Goal: Task Accomplishment & Management: Use online tool/utility

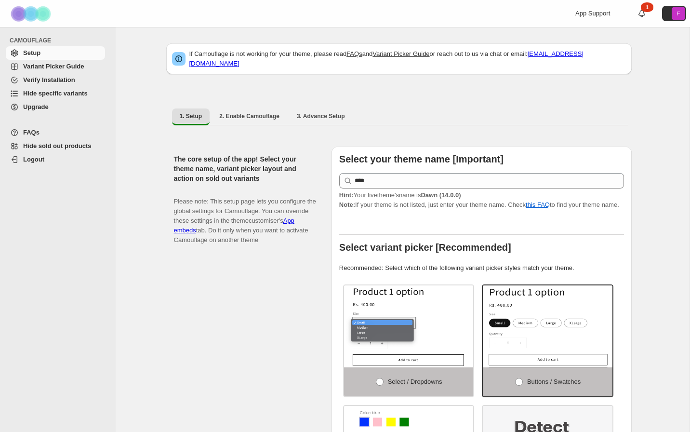
click at [47, 93] on span "Hide specific variants" at bounding box center [55, 93] width 65 height 7
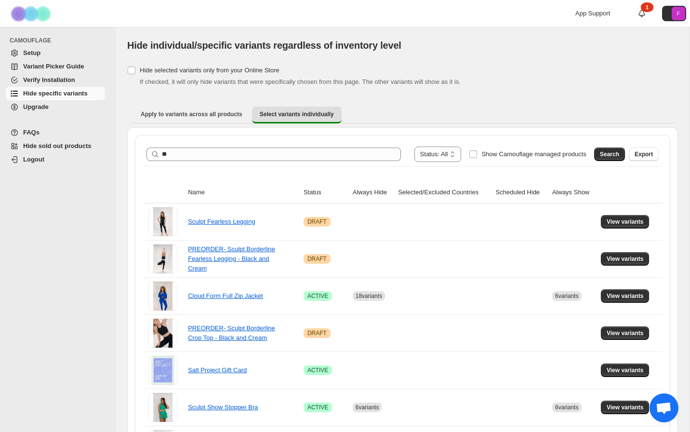
type input "*"
click at [608, 158] on button "Search" at bounding box center [609, 155] width 31 height 14
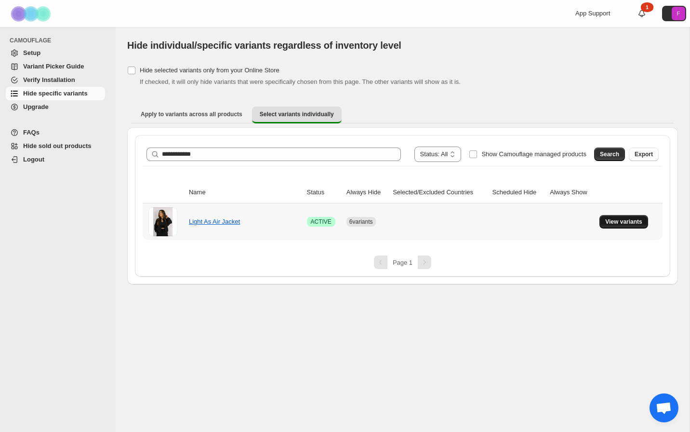
click at [608, 226] on button "View variants" at bounding box center [624, 222] width 49 height 14
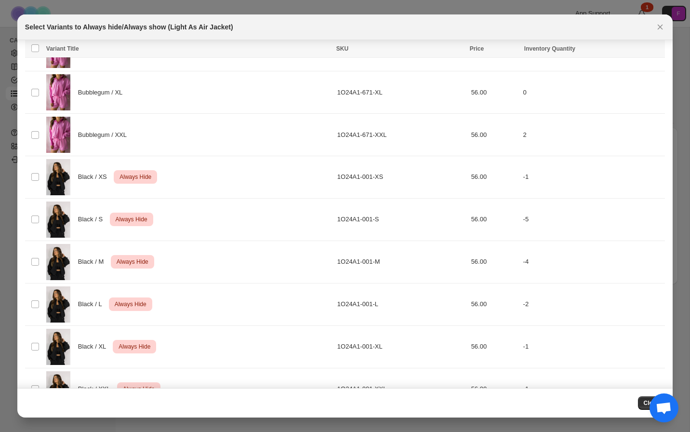
scroll to position [213, 0]
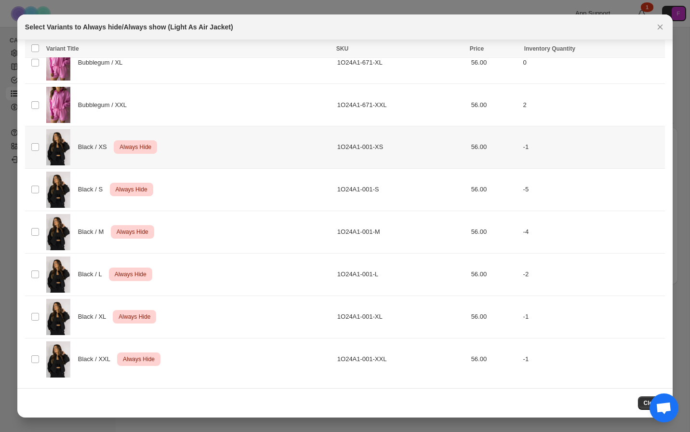
click at [33, 154] on td "Select product variant" at bounding box center [34, 147] width 18 height 42
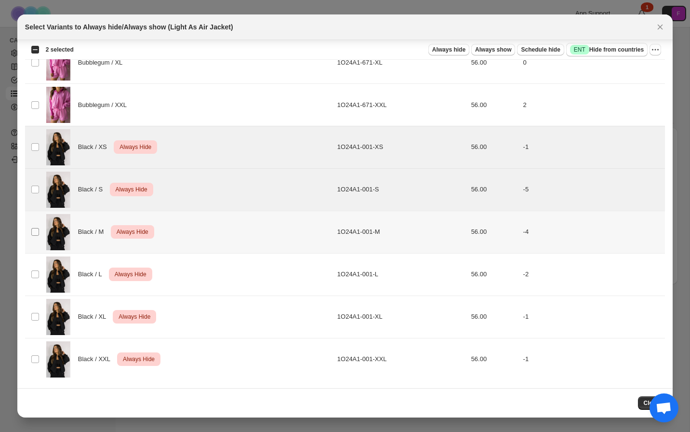
click at [38, 236] on span ":r6:" at bounding box center [35, 232] width 9 height 9
click at [35, 281] on td "Select product variant" at bounding box center [34, 274] width 18 height 42
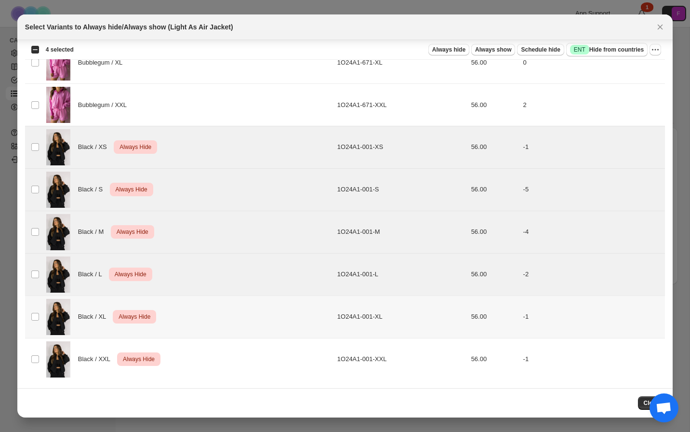
click at [37, 322] on td "Select product variant" at bounding box center [34, 317] width 18 height 42
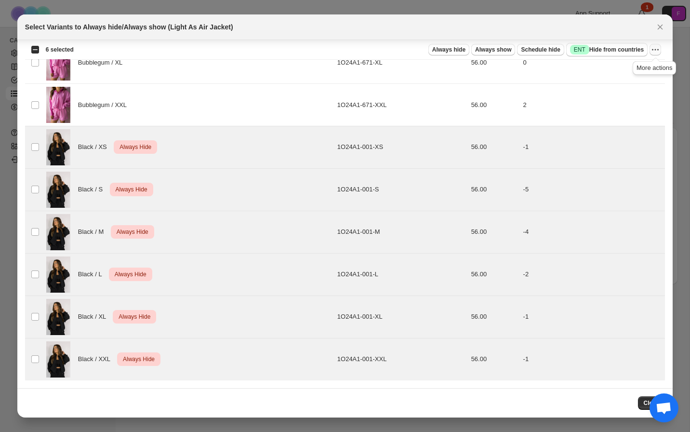
click at [655, 52] on icon "More actions" at bounding box center [656, 50] width 10 height 10
click at [634, 72] on span "Undo always hide" at bounding box center [621, 69] width 70 height 10
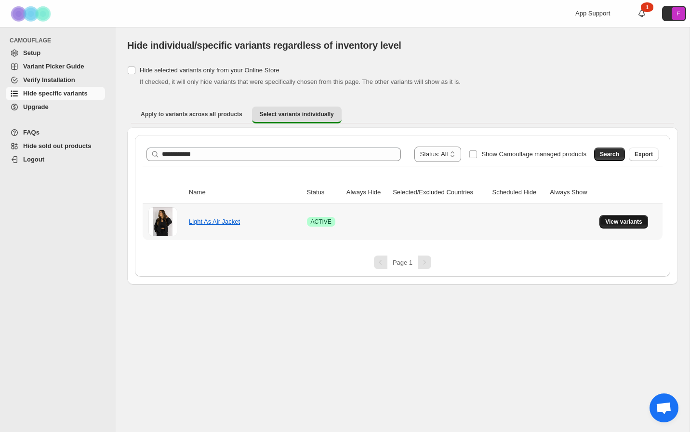
click at [618, 223] on span "View variants" at bounding box center [624, 222] width 37 height 8
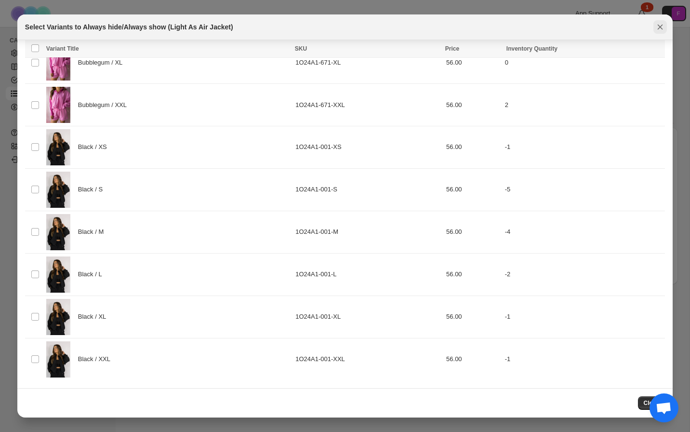
click at [658, 29] on icon "Close" at bounding box center [661, 27] width 10 height 10
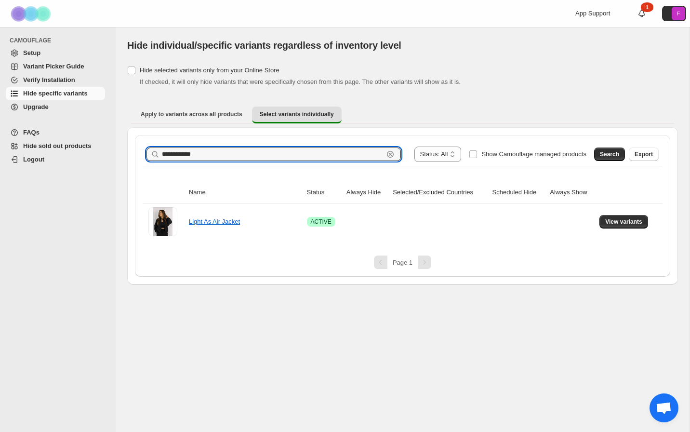
drag, startPoint x: 223, startPoint y: 153, endPoint x: 138, endPoint y: 152, distance: 84.9
click at [138, 152] on div "**********" at bounding box center [403, 206] width 536 height 142
type input "*"
click at [602, 153] on span "Search" at bounding box center [609, 154] width 19 height 8
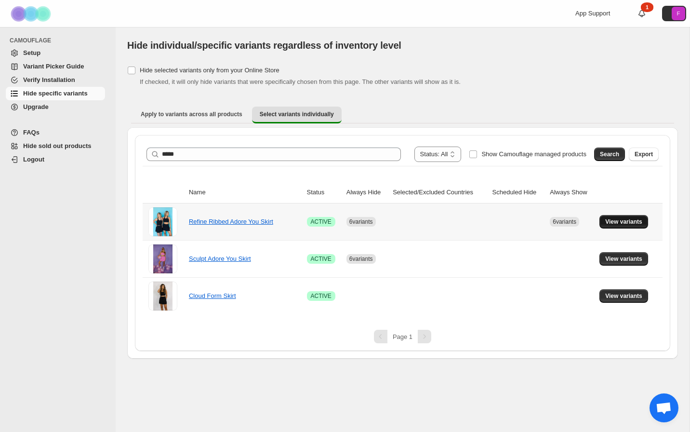
click at [624, 226] on button "View variants" at bounding box center [624, 222] width 49 height 14
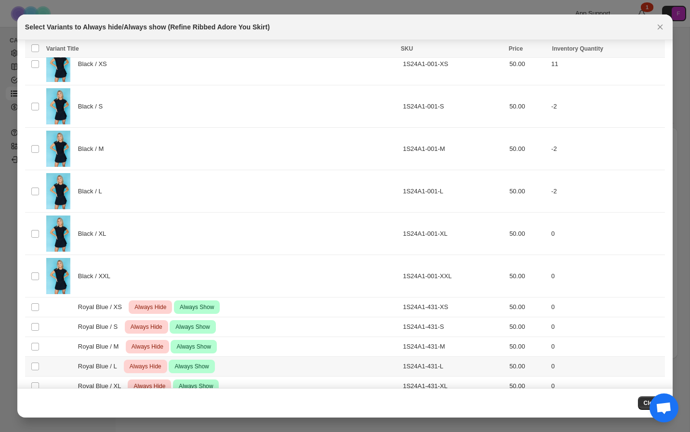
scroll to position [37, 0]
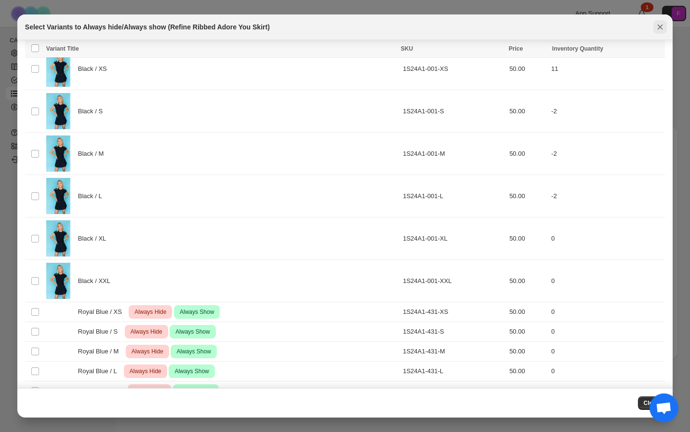
click at [656, 28] on icon "Close" at bounding box center [661, 27] width 10 height 10
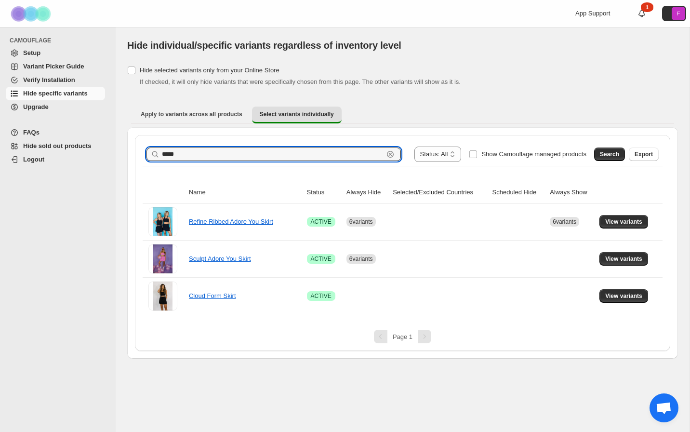
drag, startPoint x: 221, startPoint y: 152, endPoint x: 138, endPoint y: 156, distance: 83.0
click at [138, 156] on div "**********" at bounding box center [403, 243] width 536 height 216
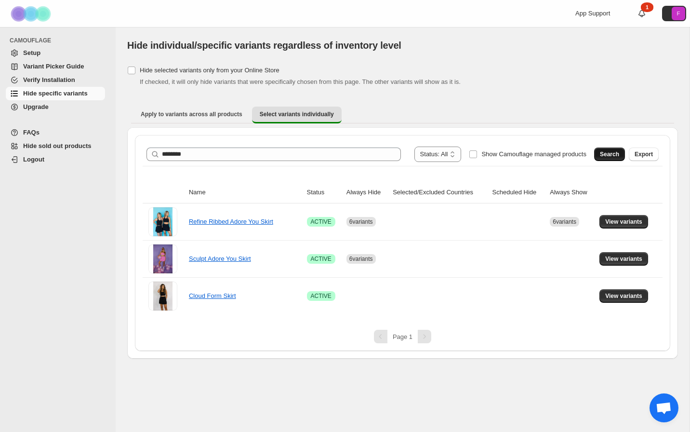
click at [610, 154] on span "Search" at bounding box center [609, 154] width 19 height 8
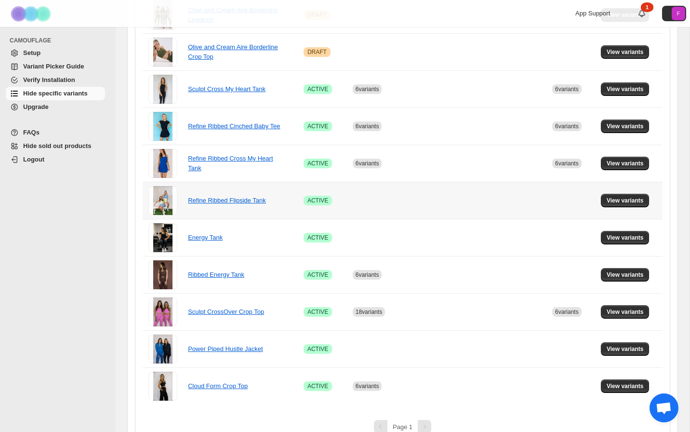
scroll to position [521, 0]
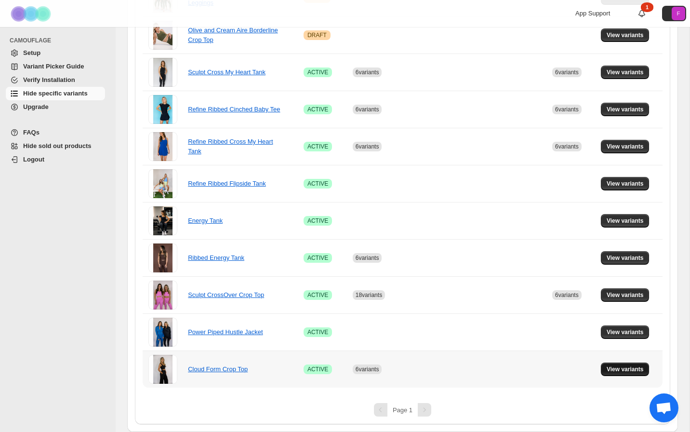
click at [628, 372] on span "View variants" at bounding box center [625, 369] width 37 height 8
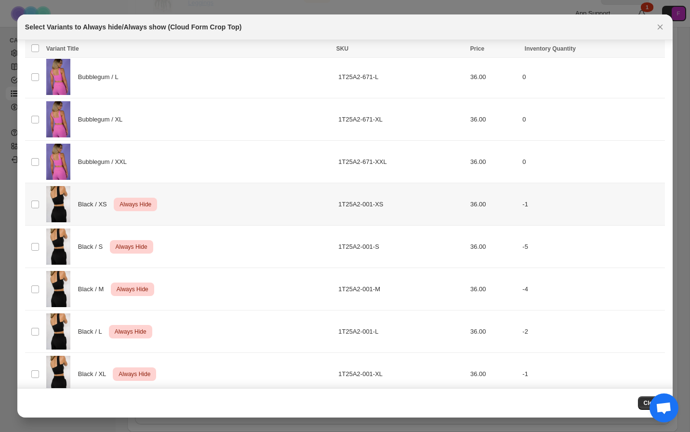
scroll to position [213, 0]
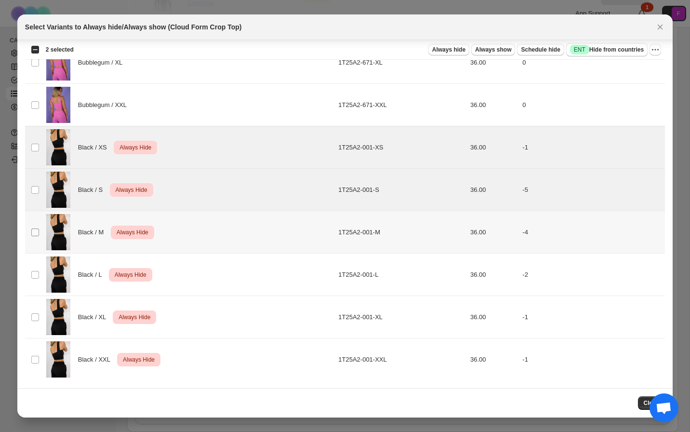
click at [36, 236] on span ":r39:" at bounding box center [35, 232] width 9 height 9
click at [36, 281] on td "Select product variant" at bounding box center [34, 275] width 18 height 42
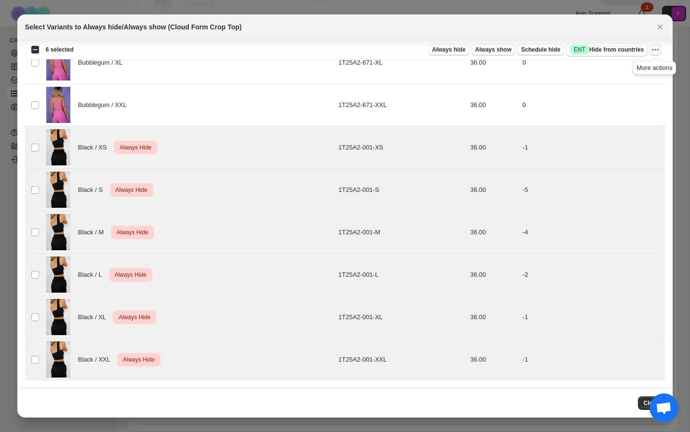
click at [659, 50] on icon "More actions" at bounding box center [656, 50] width 10 height 10
click at [640, 66] on span "Undo always hide" at bounding box center [621, 69] width 70 height 10
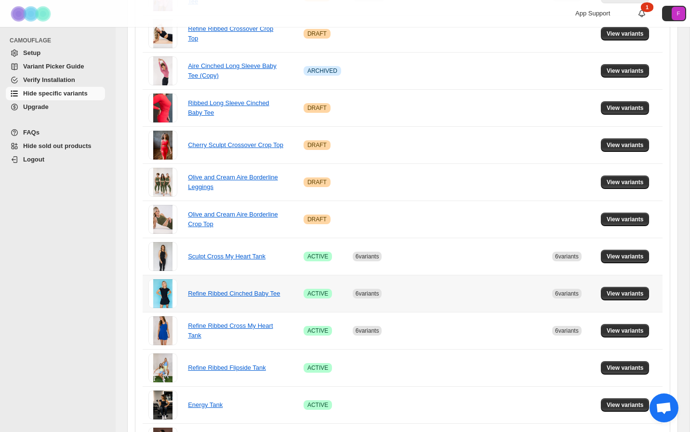
scroll to position [0, 0]
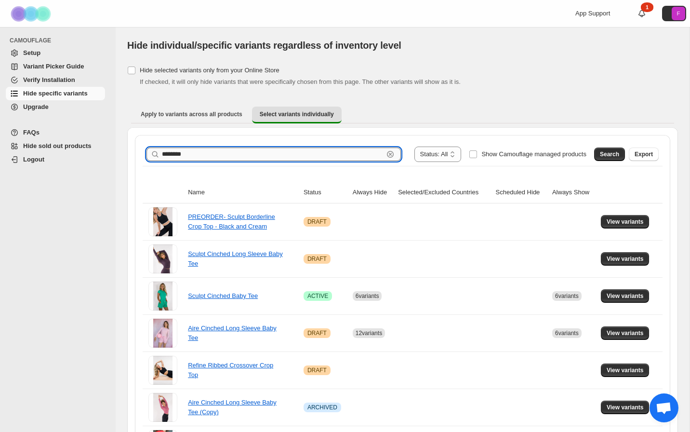
click at [256, 154] on input "********" at bounding box center [273, 155] width 222 height 14
type input "*"
click at [616, 153] on span "Search" at bounding box center [609, 154] width 19 height 8
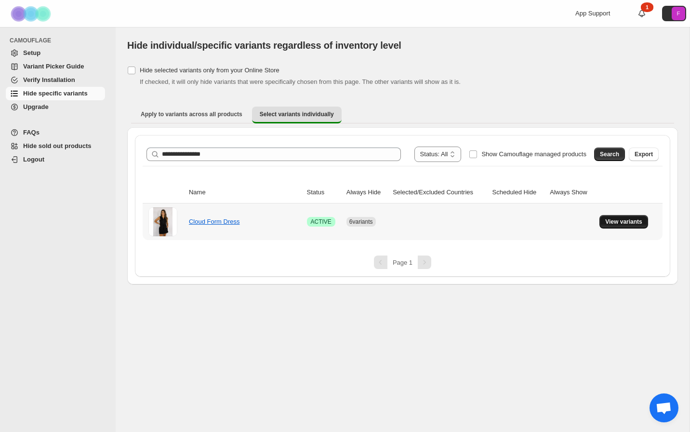
click at [633, 220] on span "View variants" at bounding box center [624, 222] width 37 height 8
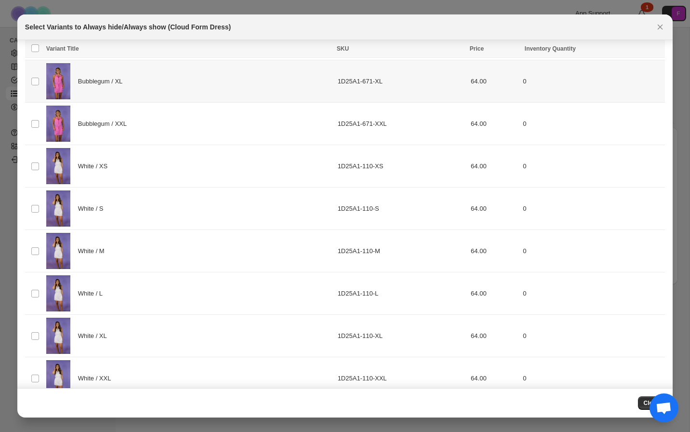
scroll to position [468, 0]
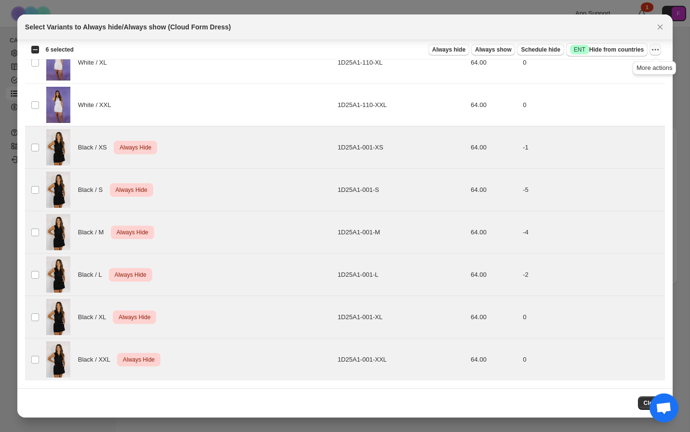
click at [657, 53] on icon "More actions" at bounding box center [656, 50] width 10 height 10
click at [632, 66] on span "Undo always hide" at bounding box center [611, 68] width 50 height 7
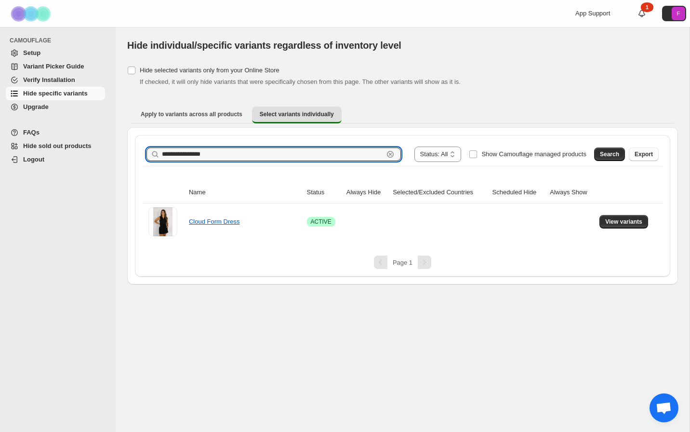
drag, startPoint x: 257, startPoint y: 155, endPoint x: 152, endPoint y: 154, distance: 104.1
click at [152, 154] on div "**********" at bounding box center [274, 155] width 255 height 14
click at [255, 160] on input "**********" at bounding box center [273, 155] width 222 height 14
click at [255, 155] on input "**********" at bounding box center [273, 155] width 222 height 14
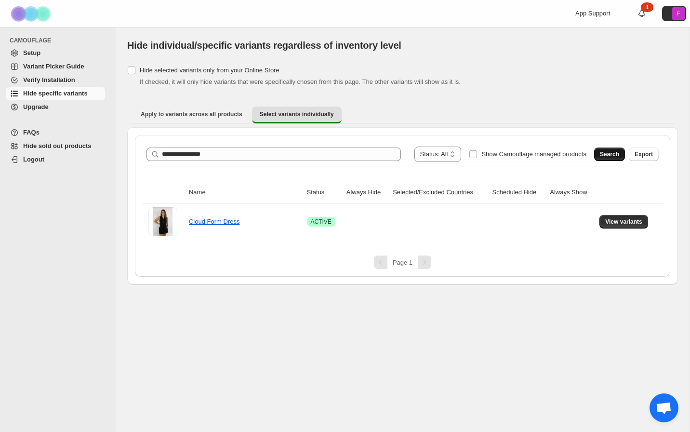
click at [606, 154] on span "Search" at bounding box center [609, 154] width 19 height 8
click at [622, 229] on td "View variants" at bounding box center [630, 221] width 66 height 37
click at [622, 223] on span "View variants" at bounding box center [624, 222] width 37 height 8
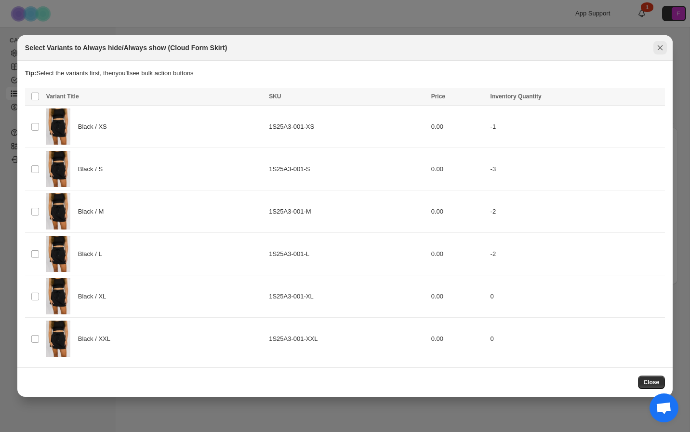
click at [662, 52] on icon "Close" at bounding box center [661, 48] width 10 height 10
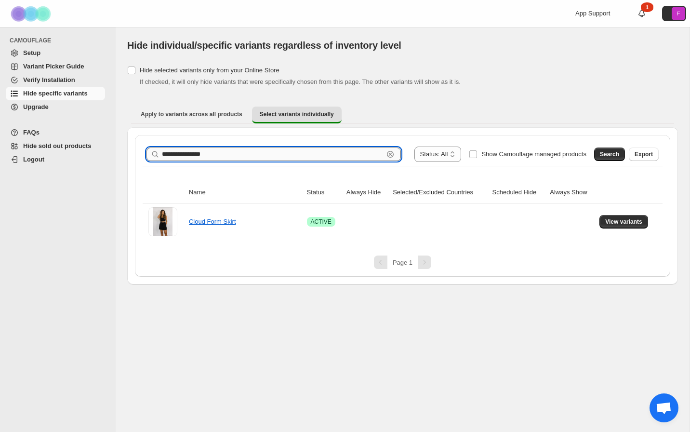
click at [287, 159] on input "**********" at bounding box center [273, 155] width 222 height 14
click at [609, 154] on span "Search" at bounding box center [609, 154] width 19 height 8
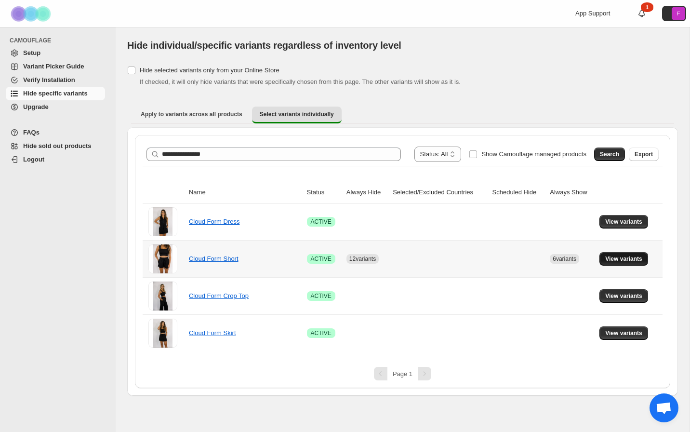
click at [626, 260] on span "View variants" at bounding box center [624, 259] width 37 height 8
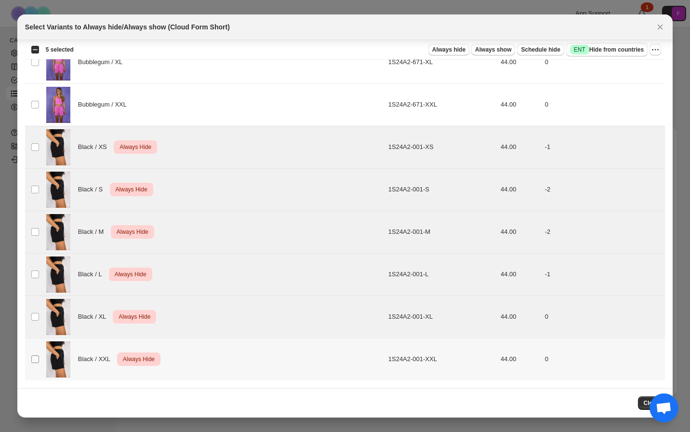
click at [39, 357] on span ":r5s:" at bounding box center [35, 359] width 9 height 9
click at [658, 50] on icon "More actions" at bounding box center [658, 49] width 1 height 1
click at [643, 69] on span "Undo always hide" at bounding box center [621, 69] width 70 height 10
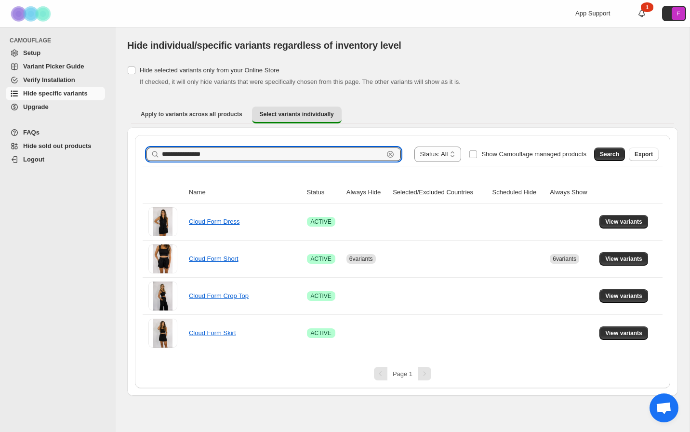
drag, startPoint x: 232, startPoint y: 154, endPoint x: 128, endPoint y: 151, distance: 104.2
click at [128, 152] on div "**********" at bounding box center [402, 261] width 551 height 269
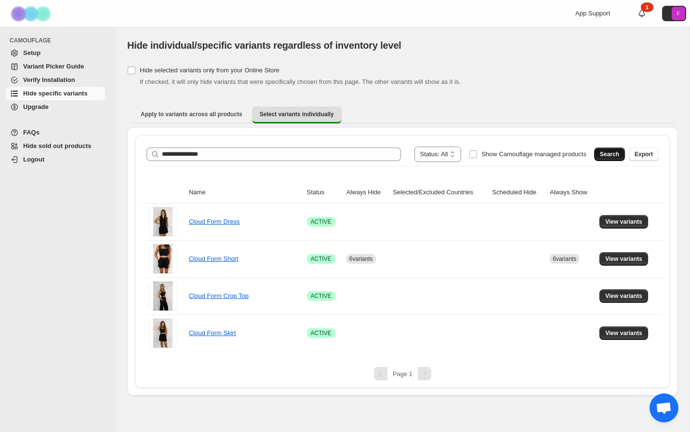
click at [606, 154] on span "Search" at bounding box center [609, 154] width 19 height 8
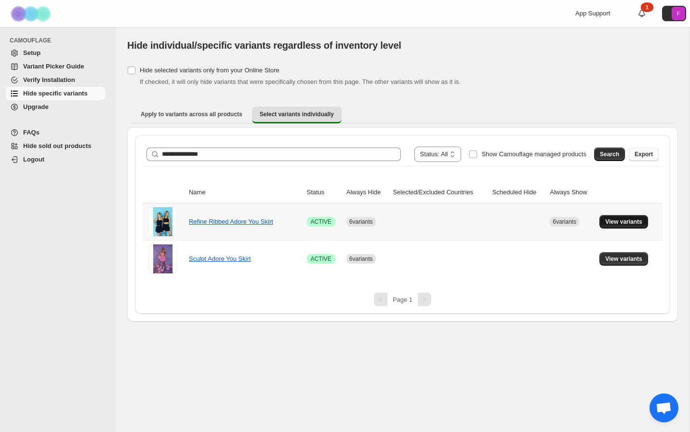
click at [616, 224] on span "View variants" at bounding box center [624, 222] width 37 height 8
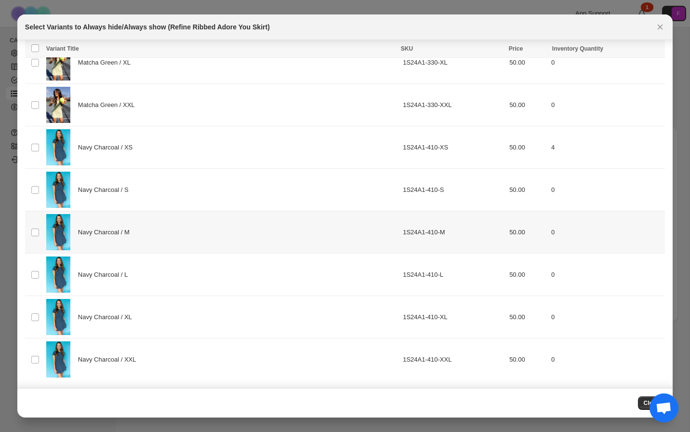
scroll to position [0, 0]
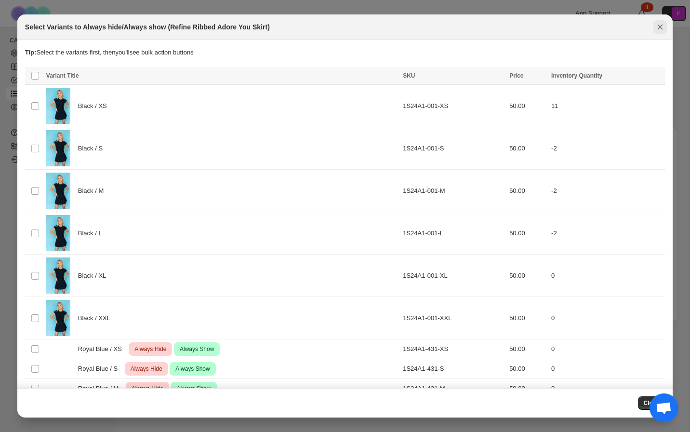
click at [662, 28] on icon "Close" at bounding box center [661, 27] width 10 height 10
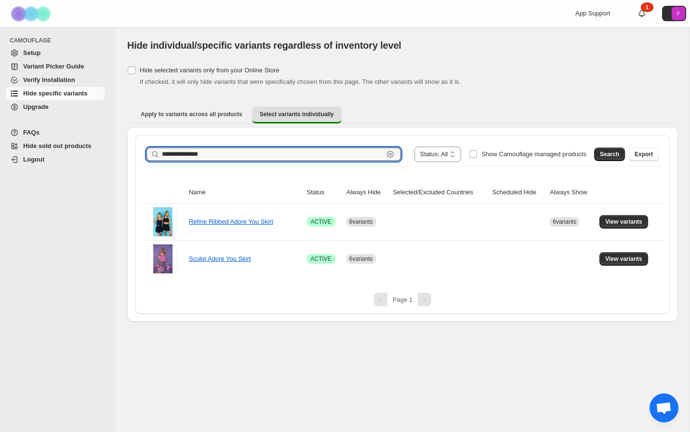
drag, startPoint x: 239, startPoint y: 156, endPoint x: 139, endPoint y: 152, distance: 99.4
click at [139, 152] on div "**********" at bounding box center [403, 224] width 536 height 179
type input "**********"
click at [615, 160] on button "Search" at bounding box center [609, 155] width 31 height 14
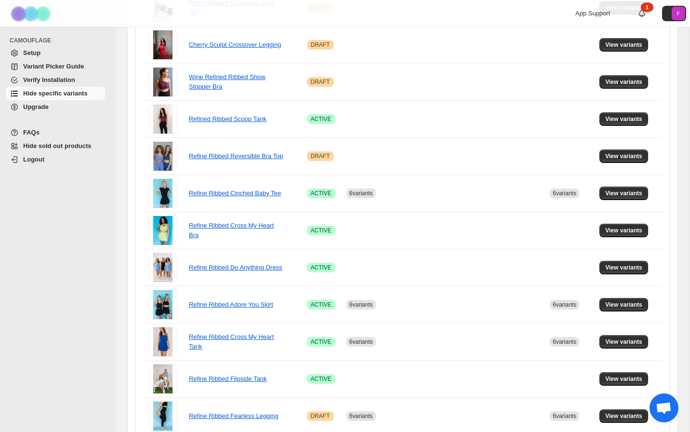
scroll to position [252, 0]
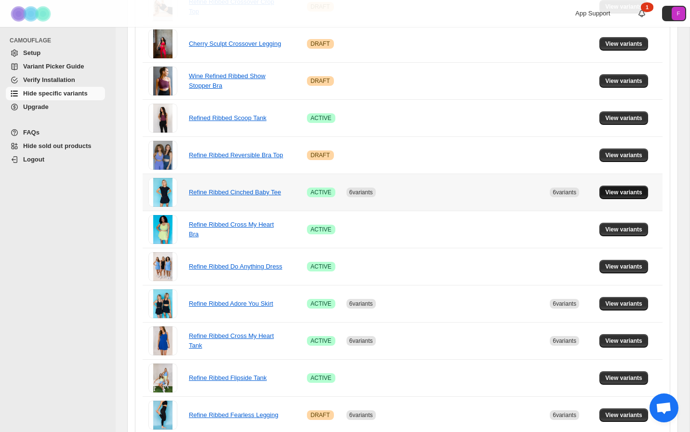
click at [625, 193] on span "View variants" at bounding box center [624, 193] width 37 height 8
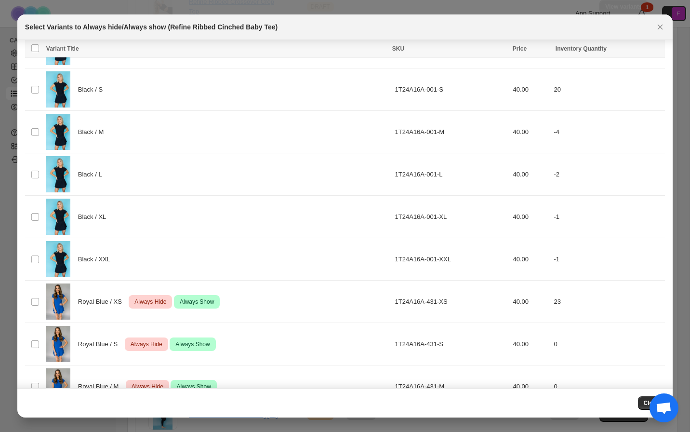
scroll to position [0, 0]
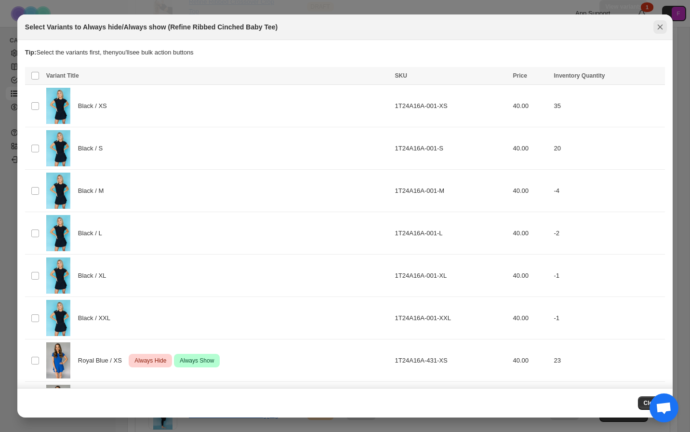
click at [662, 26] on icon "Close" at bounding box center [661, 27] width 10 height 10
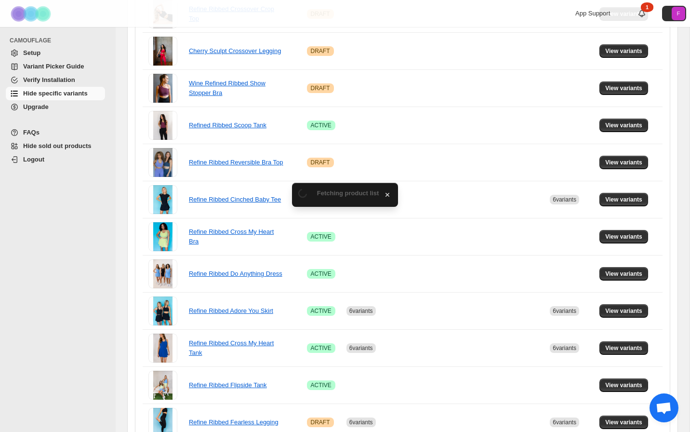
scroll to position [252, 0]
